Goal: Check status: Check status

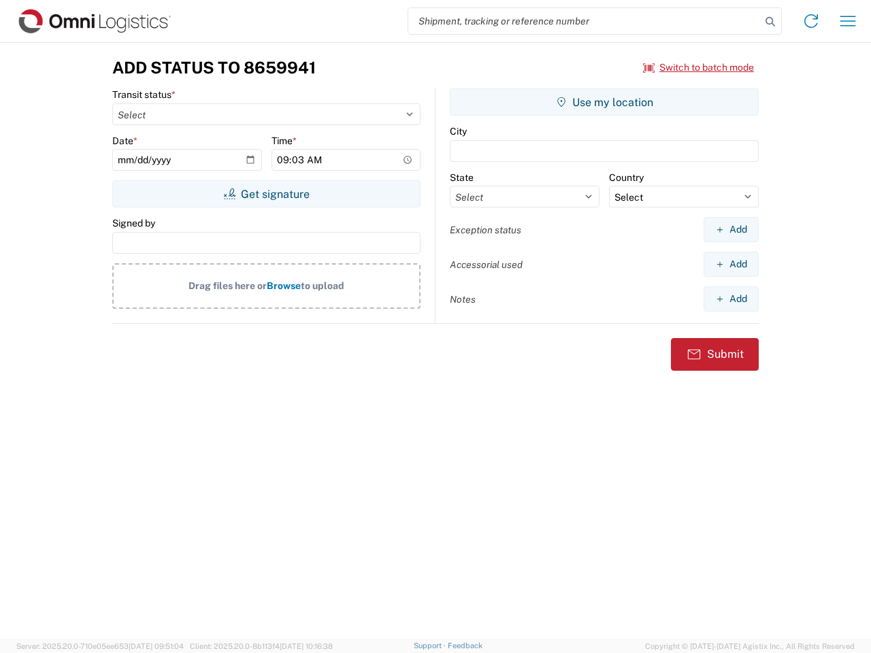
click at [585, 21] on input "search" at bounding box center [584, 21] width 353 height 26
click at [770, 22] on icon at bounding box center [770, 21] width 19 height 19
click at [811, 21] on icon at bounding box center [811, 21] width 22 height 22
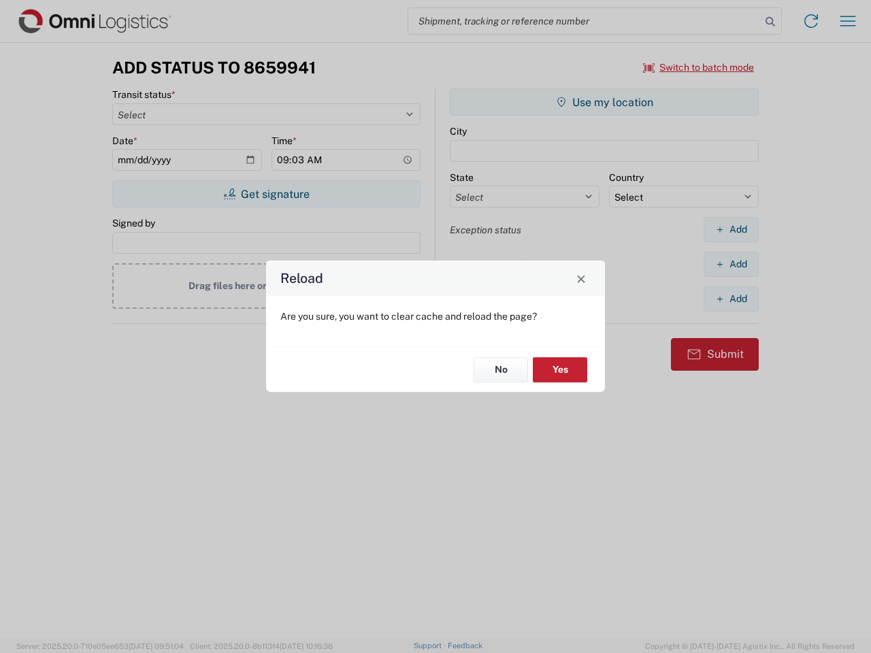
click at [848, 21] on div "Reload Are you sure, you want to clear cache and reload the page? No Yes" at bounding box center [435, 326] width 871 height 653
click at [699, 67] on div "Reload Are you sure, you want to clear cache and reload the page? No Yes" at bounding box center [435, 326] width 871 height 653
click at [266, 194] on div "Reload Are you sure, you want to clear cache and reload the page? No Yes" at bounding box center [435, 326] width 871 height 653
click at [604, 102] on div "Reload Are you sure, you want to clear cache and reload the page? No Yes" at bounding box center [435, 326] width 871 height 653
click at [731, 229] on div "Reload Are you sure, you want to clear cache and reload the page? No Yes" at bounding box center [435, 326] width 871 height 653
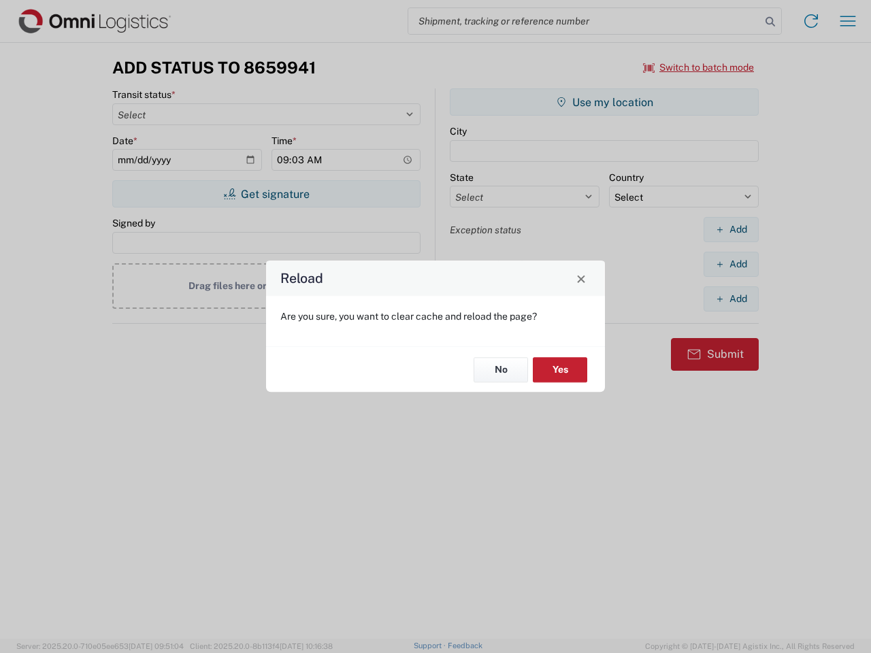
click at [731, 264] on div "Reload Are you sure, you want to clear cache and reload the page? No Yes" at bounding box center [435, 326] width 871 height 653
click at [731, 299] on div "Reload Are you sure, you want to clear cache and reload the page? No Yes" at bounding box center [435, 326] width 871 height 653
